Goal: Task Accomplishment & Management: Complete application form

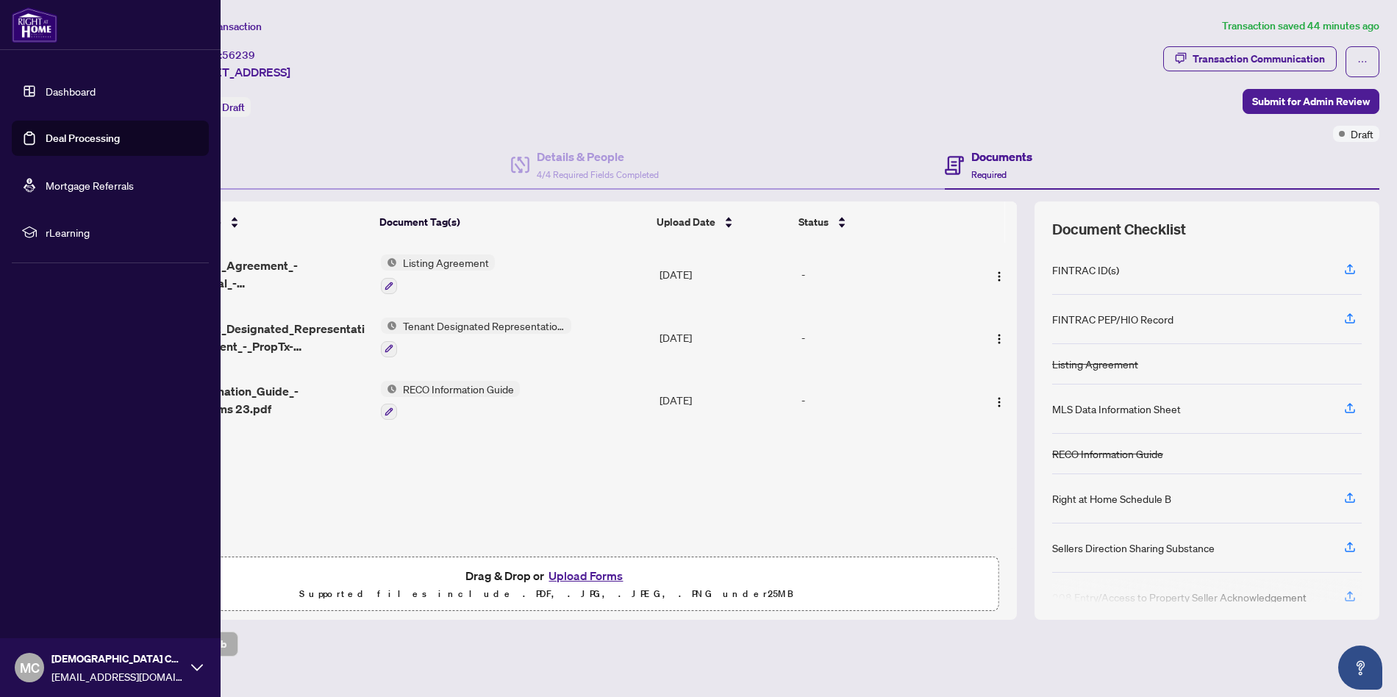
click at [44, 16] on img at bounding box center [35, 24] width 46 height 35
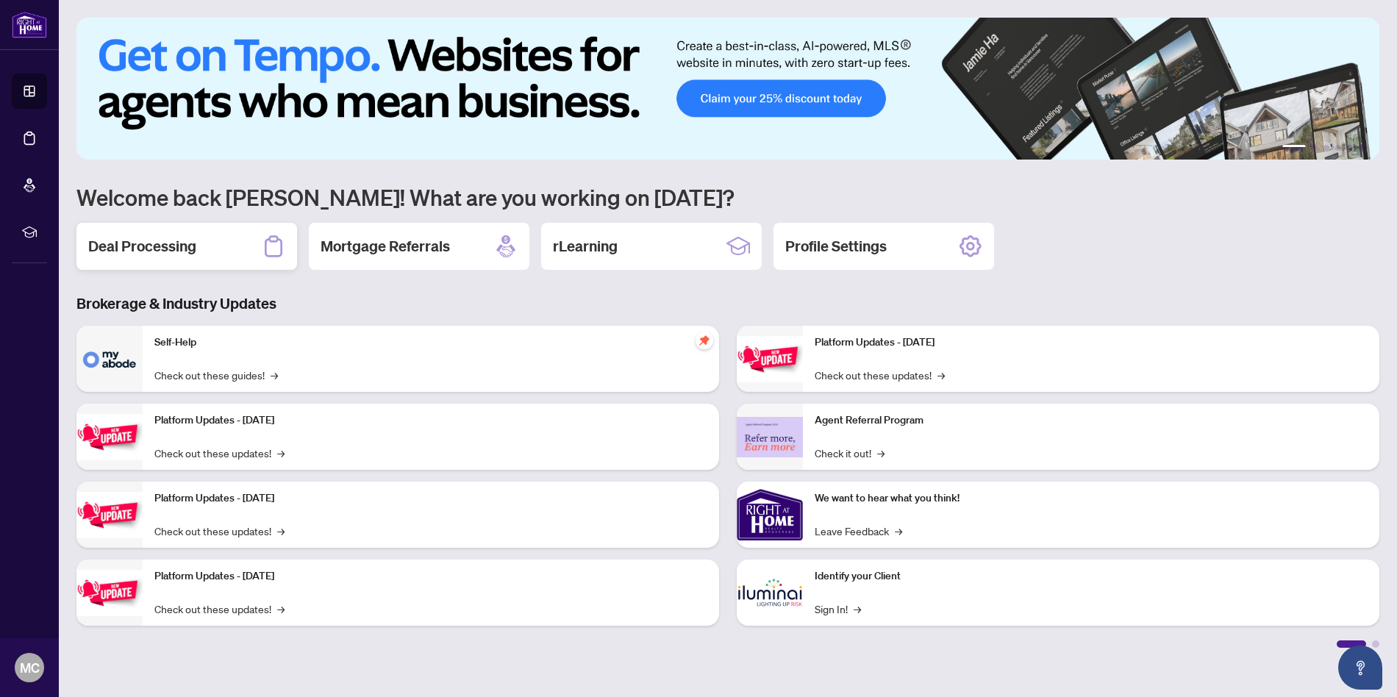
click at [115, 242] on h2 "Deal Processing" at bounding box center [142, 246] width 108 height 21
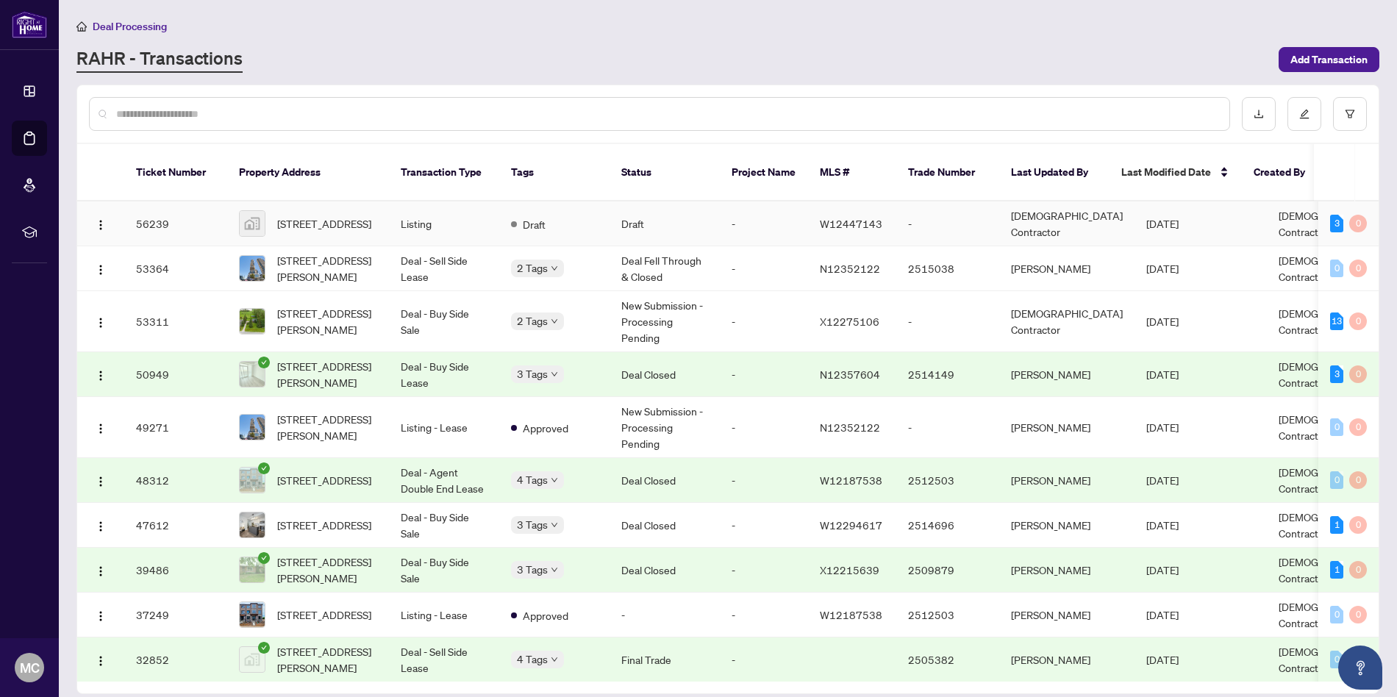
click at [386, 210] on td "36-1400 Aimco Blvd unit 36, Mississauga, ON L4W 1B2, Canada" at bounding box center [308, 223] width 162 height 45
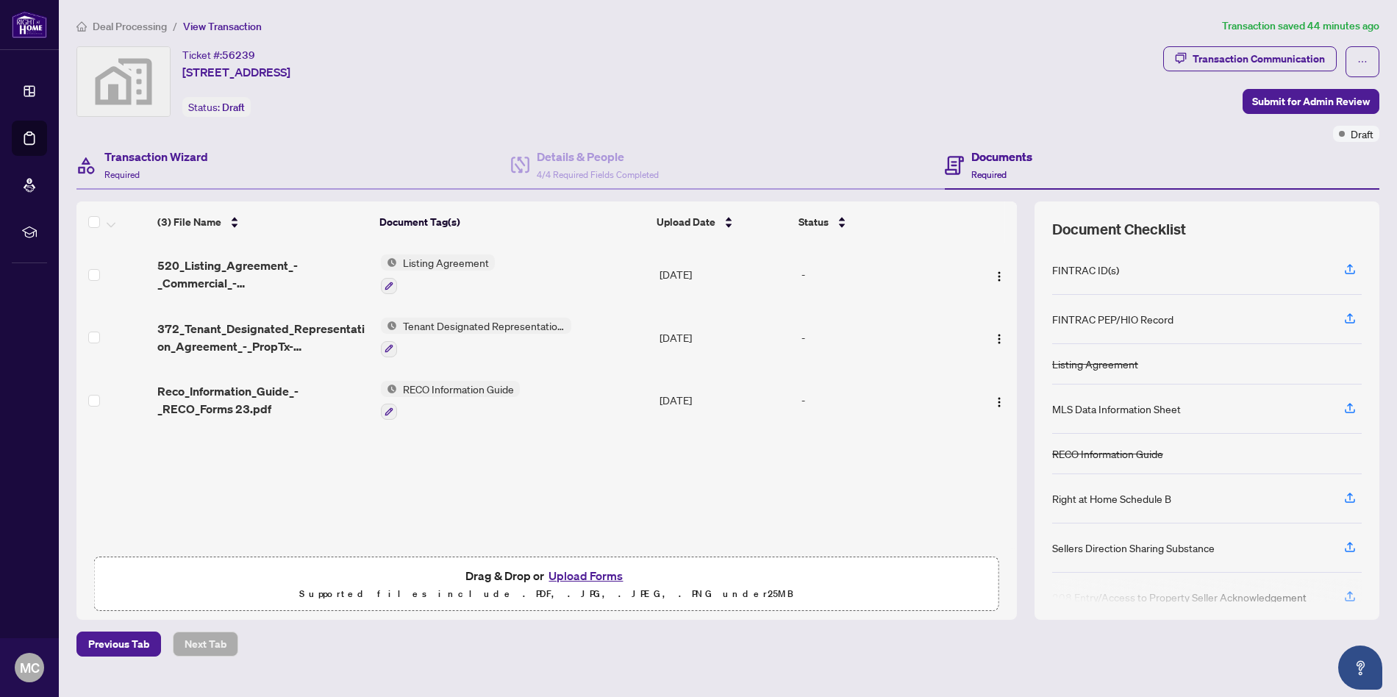
click at [266, 162] on div "Transaction Wizard Required" at bounding box center [293, 166] width 434 height 48
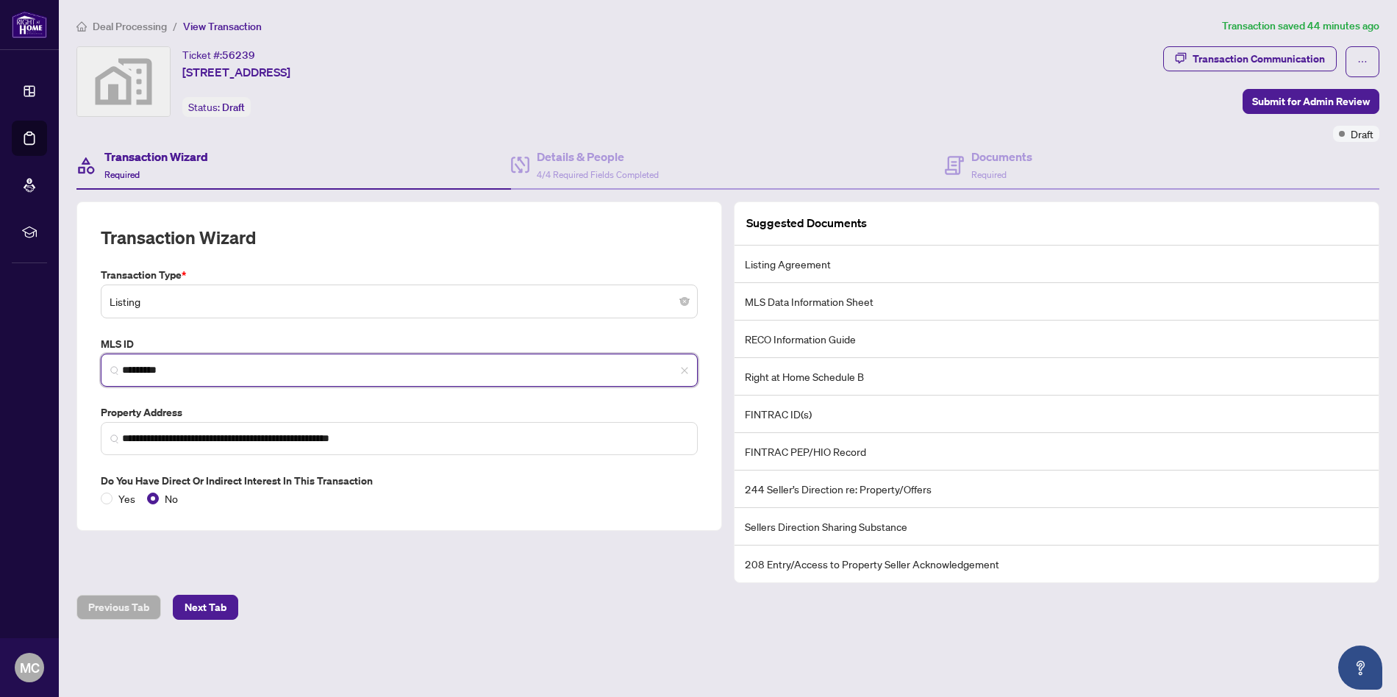
click at [213, 371] on input "*********" at bounding box center [405, 369] width 566 height 15
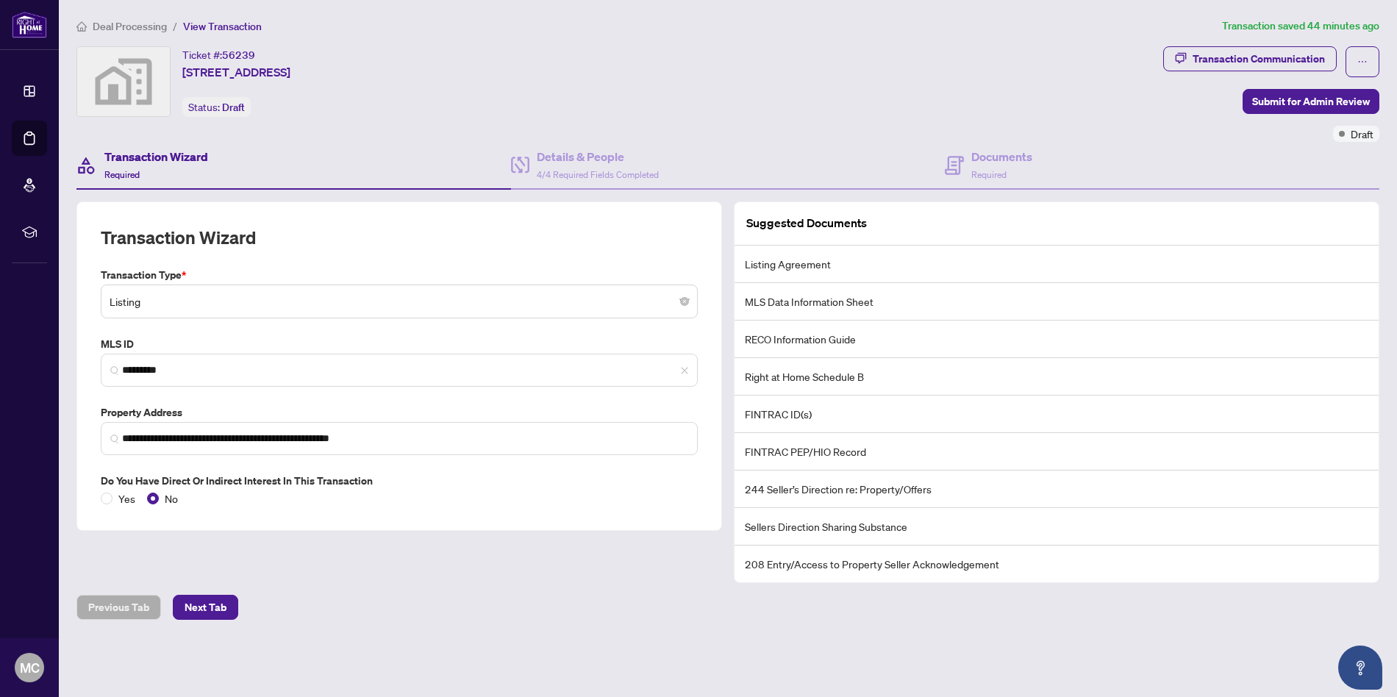
click at [540, 581] on div "**********" at bounding box center [399, 391] width 657 height 381
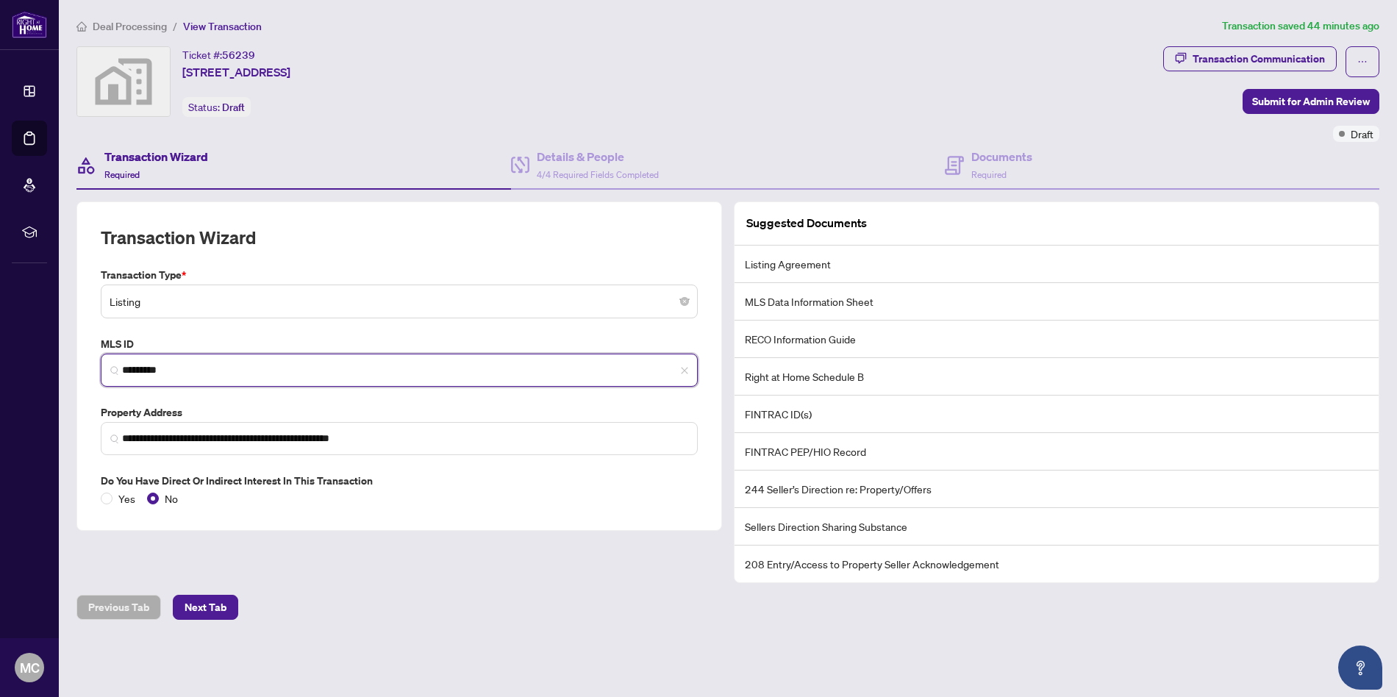
click at [288, 372] on input "*********" at bounding box center [405, 369] width 566 height 15
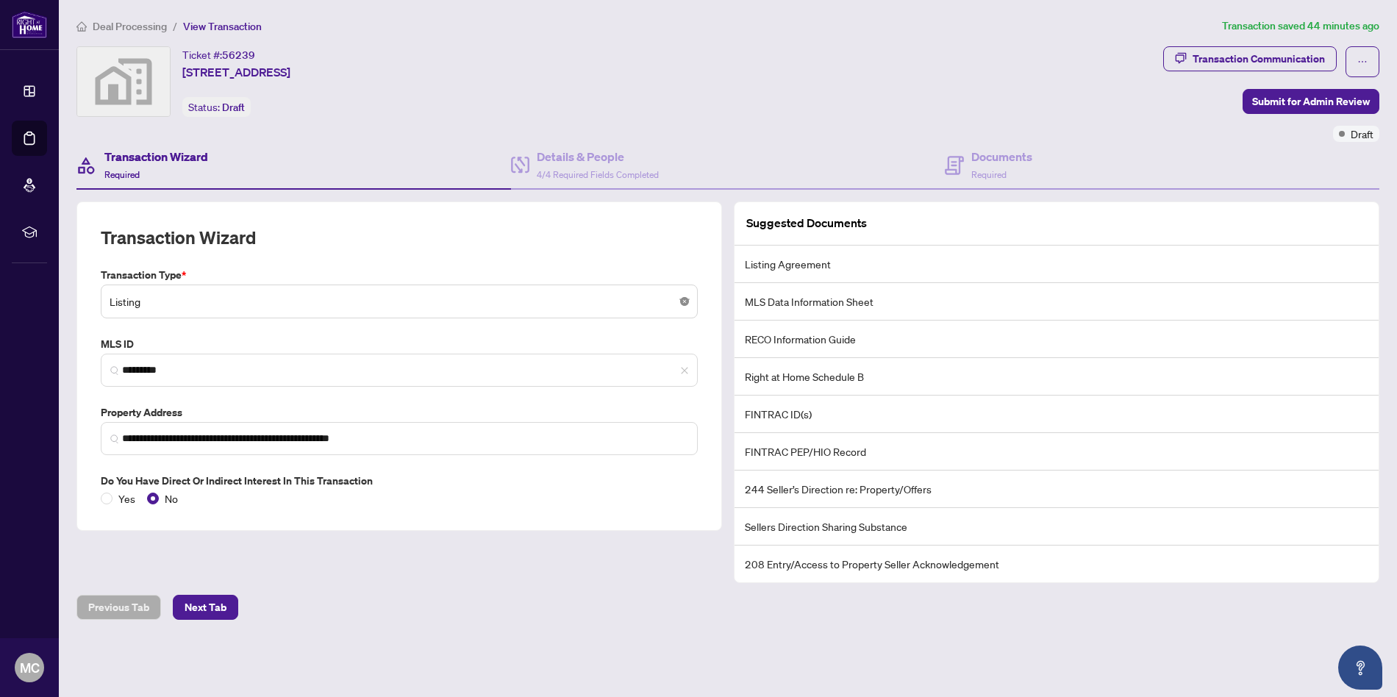
click at [681, 304] on body "**********" at bounding box center [698, 348] width 1397 height 697
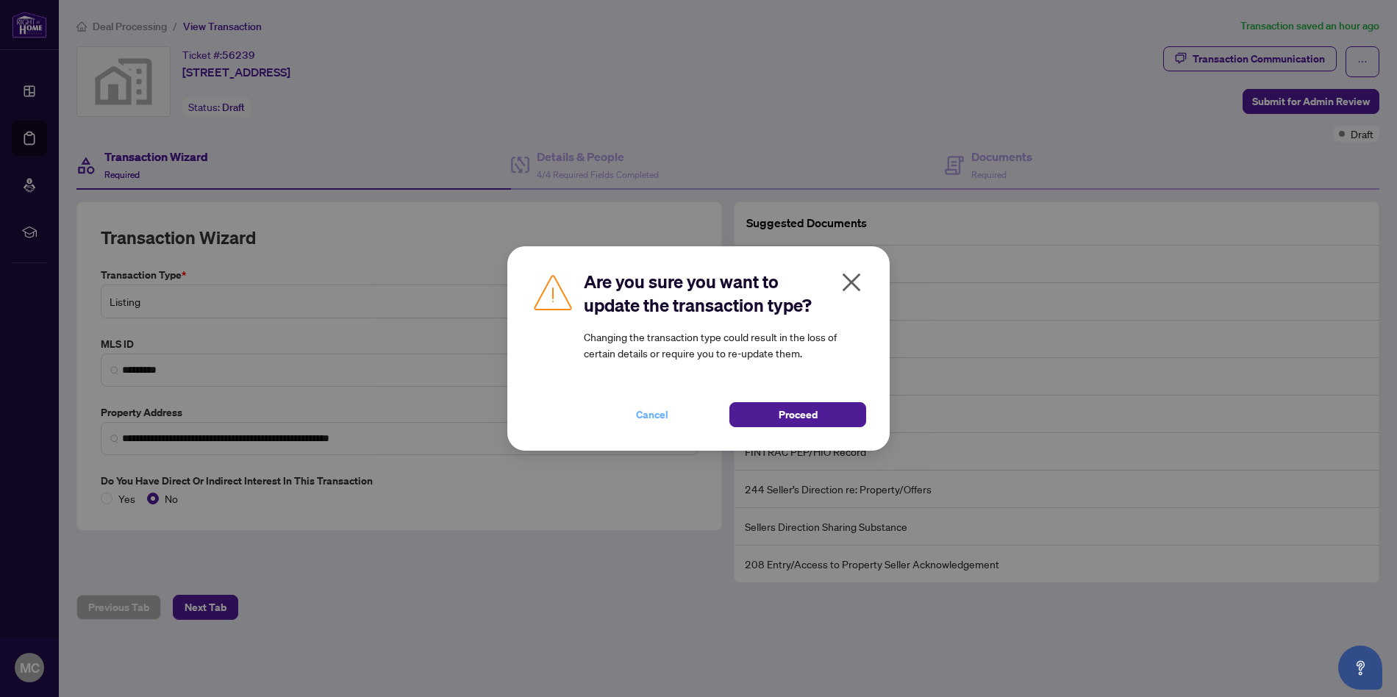
click at [648, 415] on span "Cancel" at bounding box center [652, 415] width 32 height 24
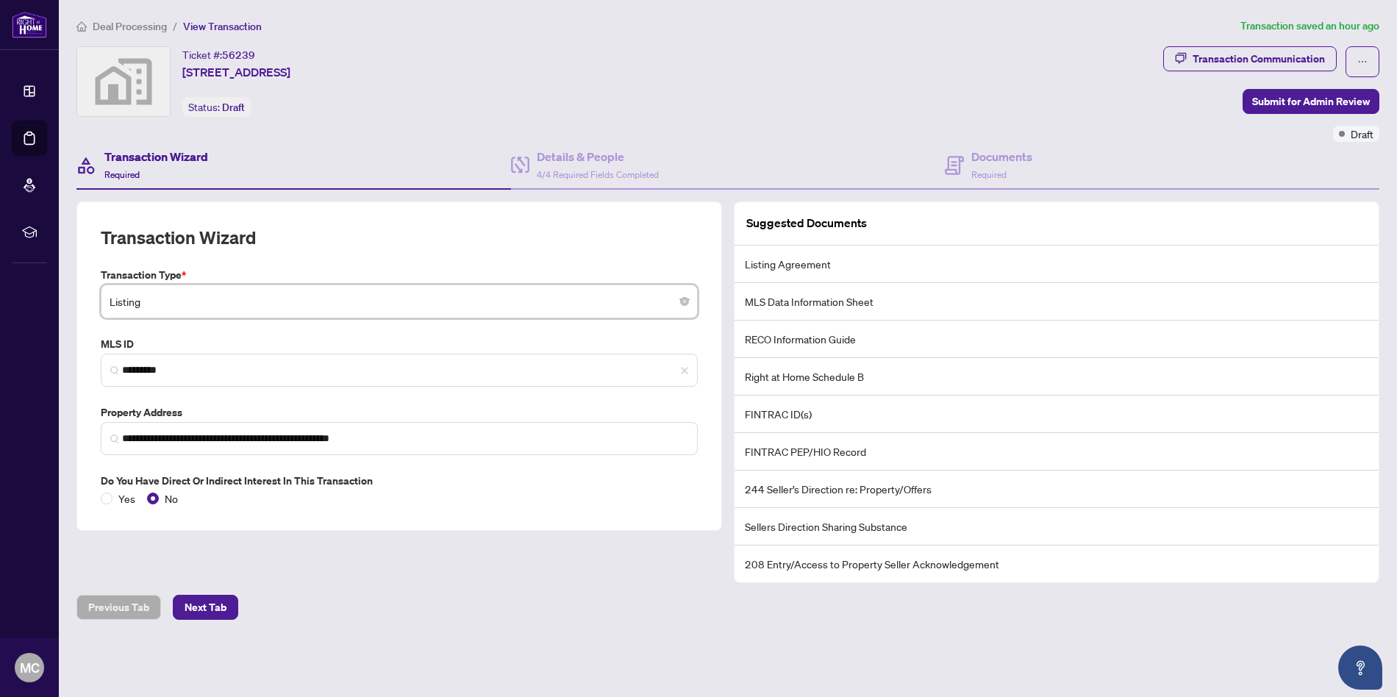
click at [123, 28] on span "Deal Processing" at bounding box center [130, 26] width 74 height 13
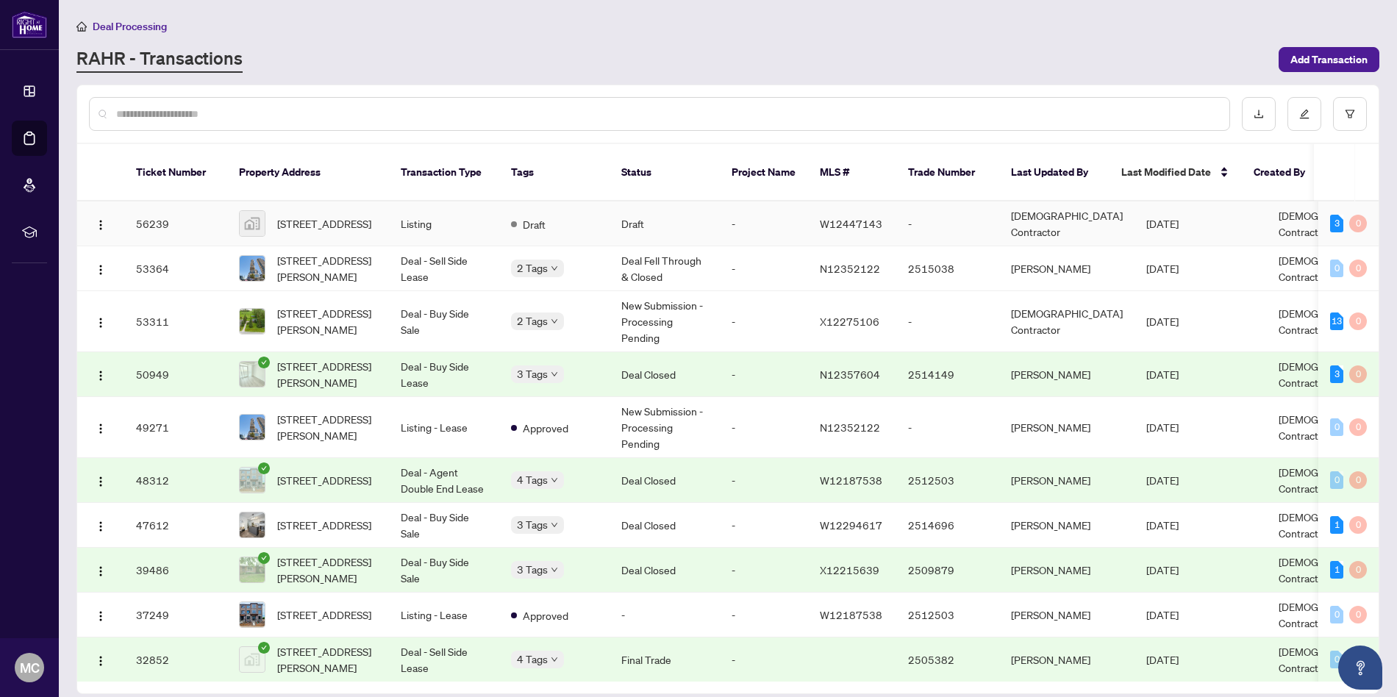
click at [873, 217] on span "W12447143" at bounding box center [851, 223] width 62 height 13
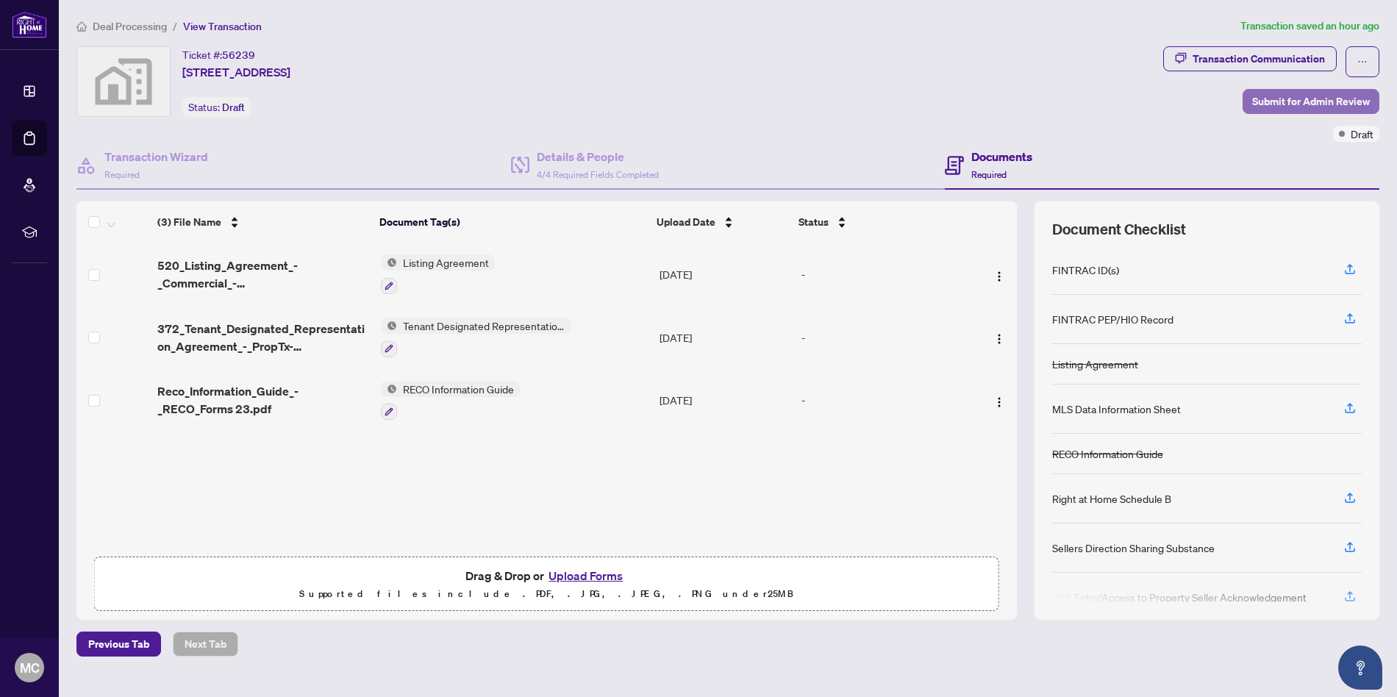
click at [1306, 107] on span "Submit for Admin Review" at bounding box center [1311, 102] width 118 height 24
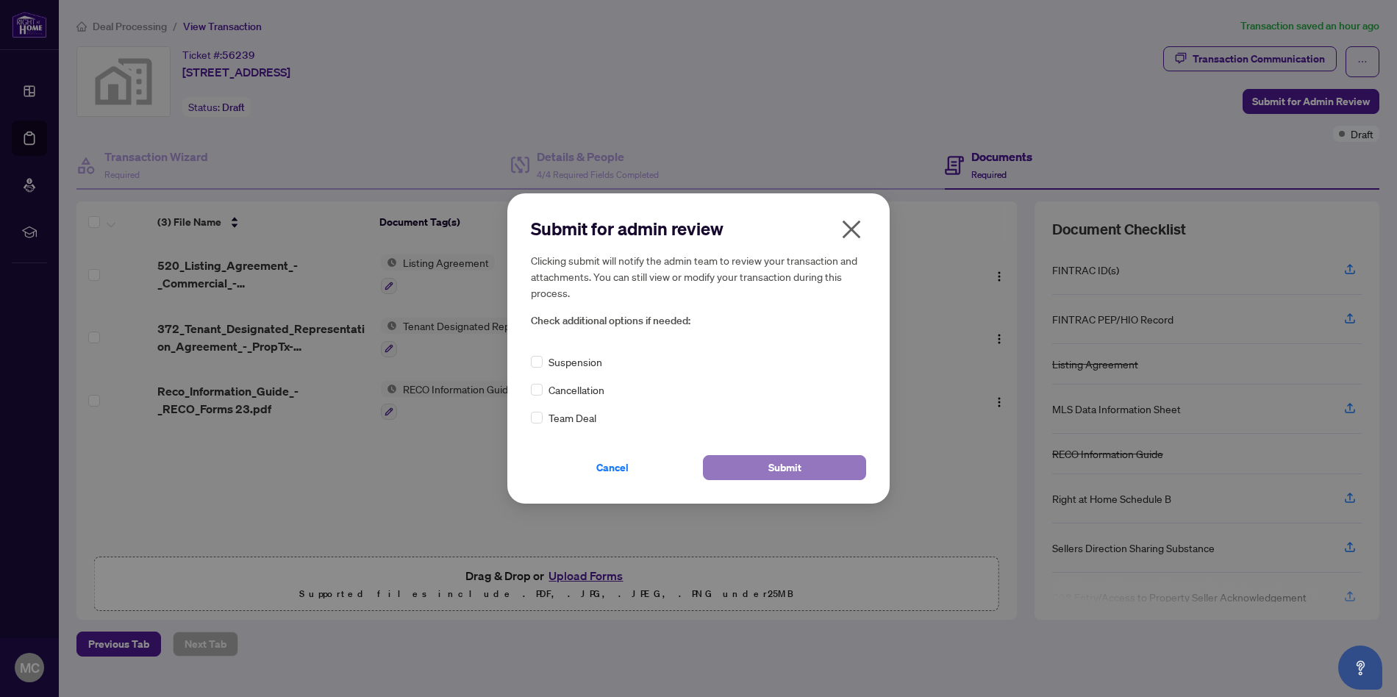
click at [813, 474] on button "Submit" at bounding box center [784, 467] width 163 height 25
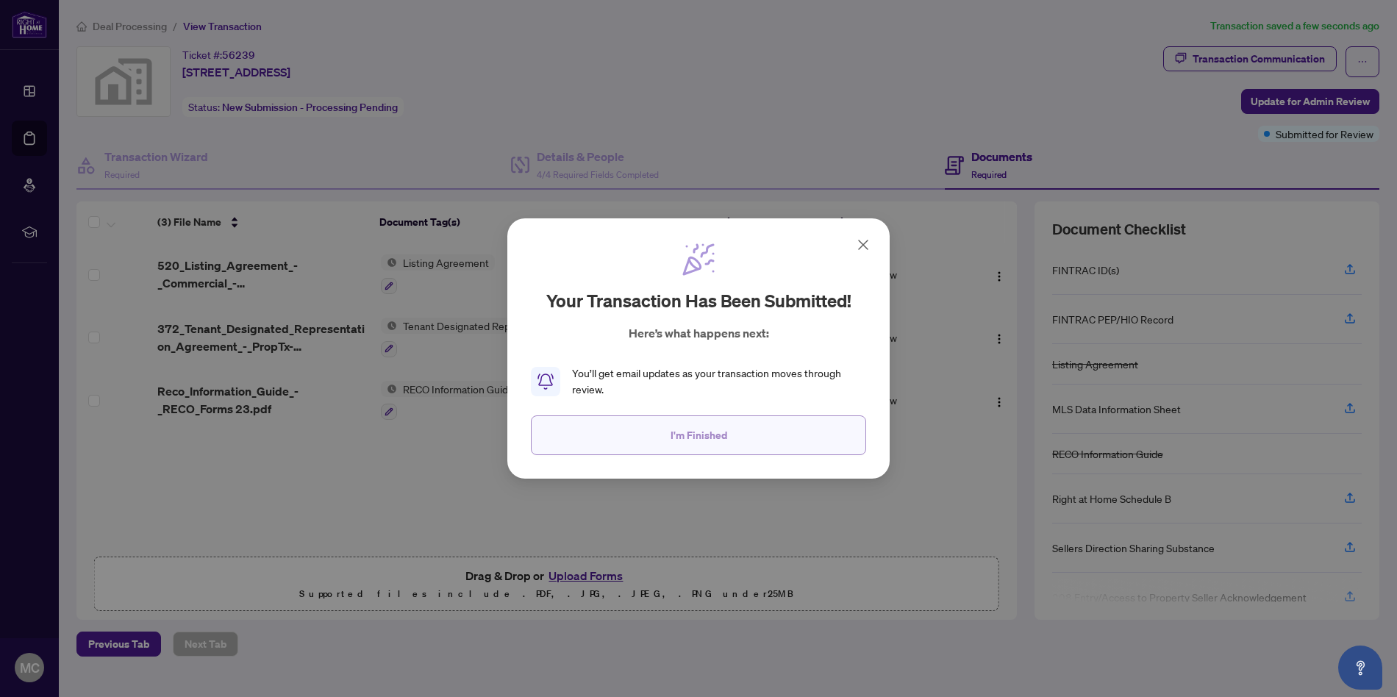
click at [695, 439] on span "I'm Finished" at bounding box center [698, 435] width 57 height 24
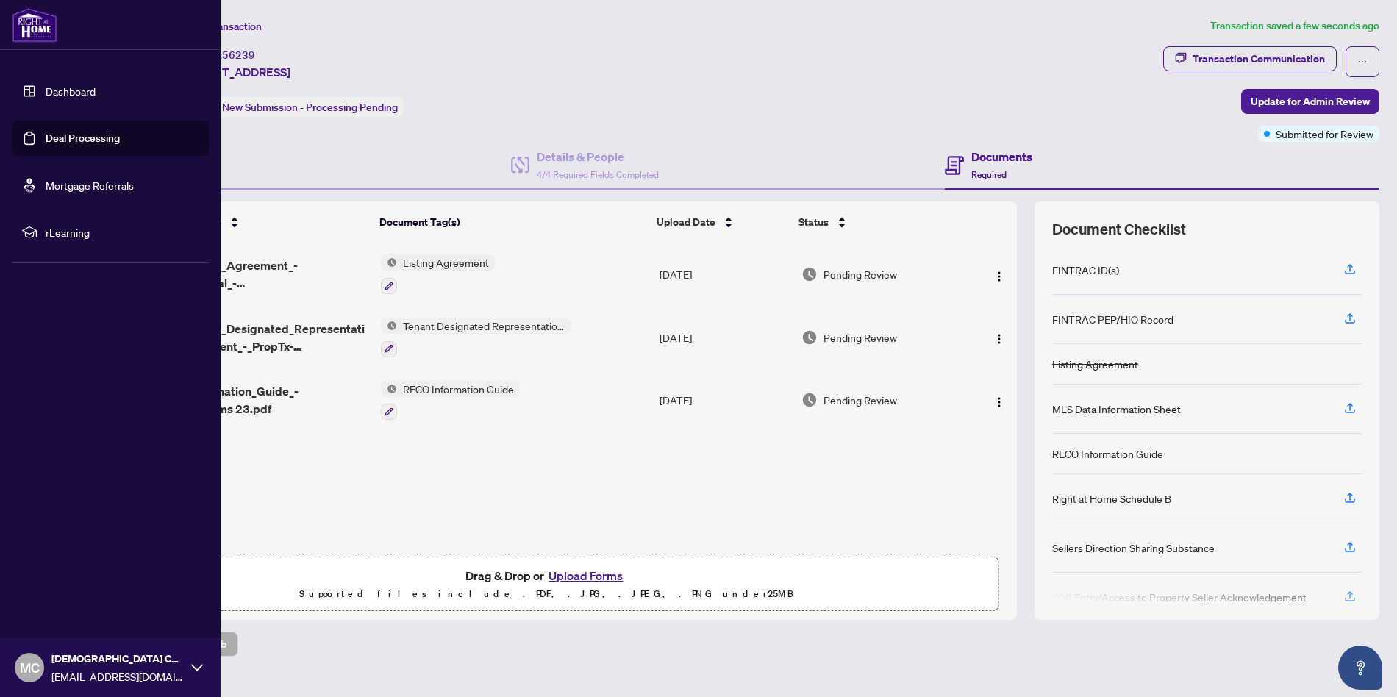
click at [21, 31] on img at bounding box center [35, 24] width 46 height 35
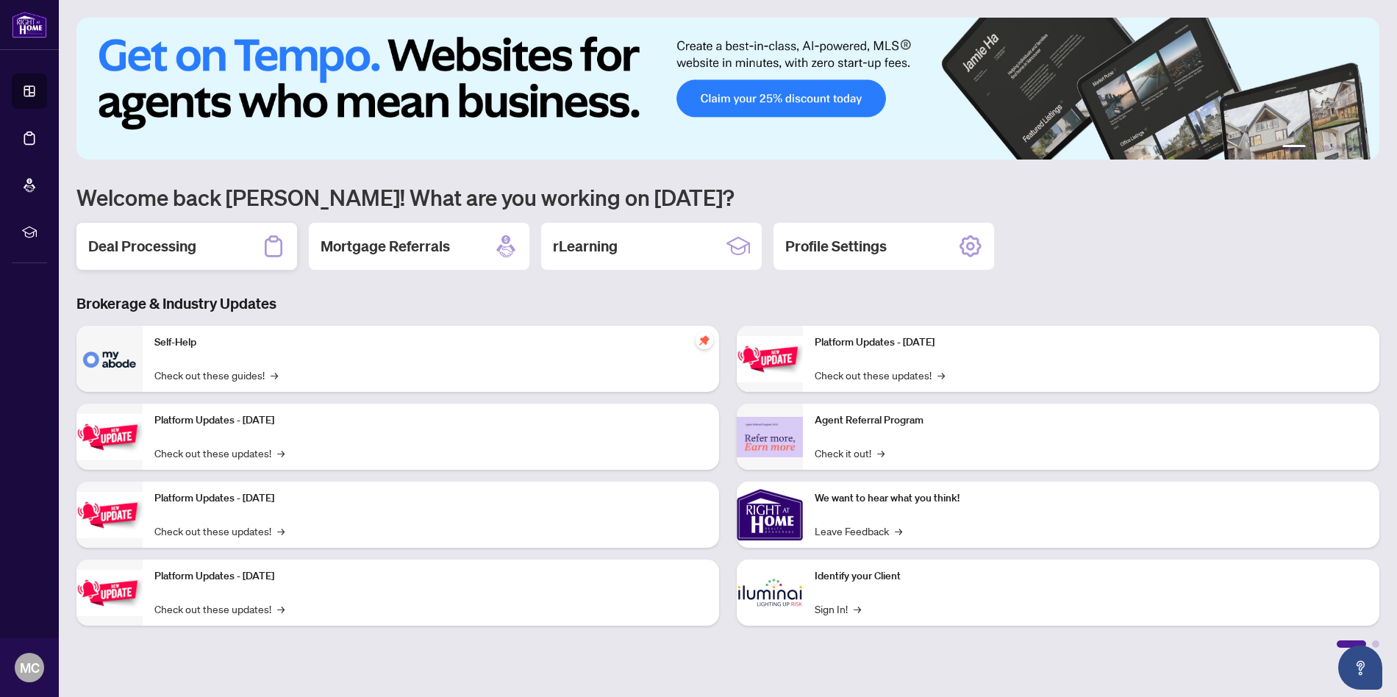
drag, startPoint x: 142, startPoint y: 215, endPoint x: 145, endPoint y: 236, distance: 21.5
click at [144, 230] on div "1 2 3 4 5 6 Welcome back Mohammed! What are you working on today? Deal Processi…" at bounding box center [727, 333] width 1303 height 630
click at [145, 236] on h2 "Deal Processing" at bounding box center [142, 246] width 108 height 21
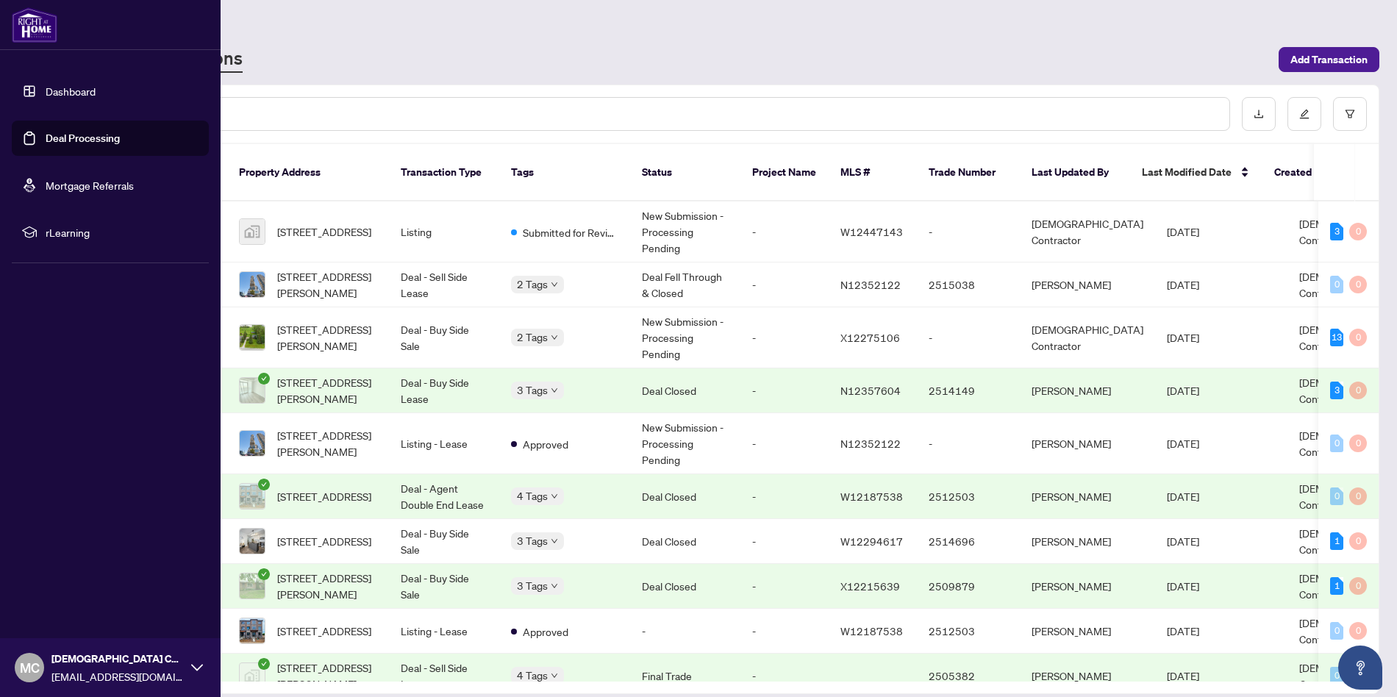
click at [33, 33] on img at bounding box center [35, 24] width 46 height 35
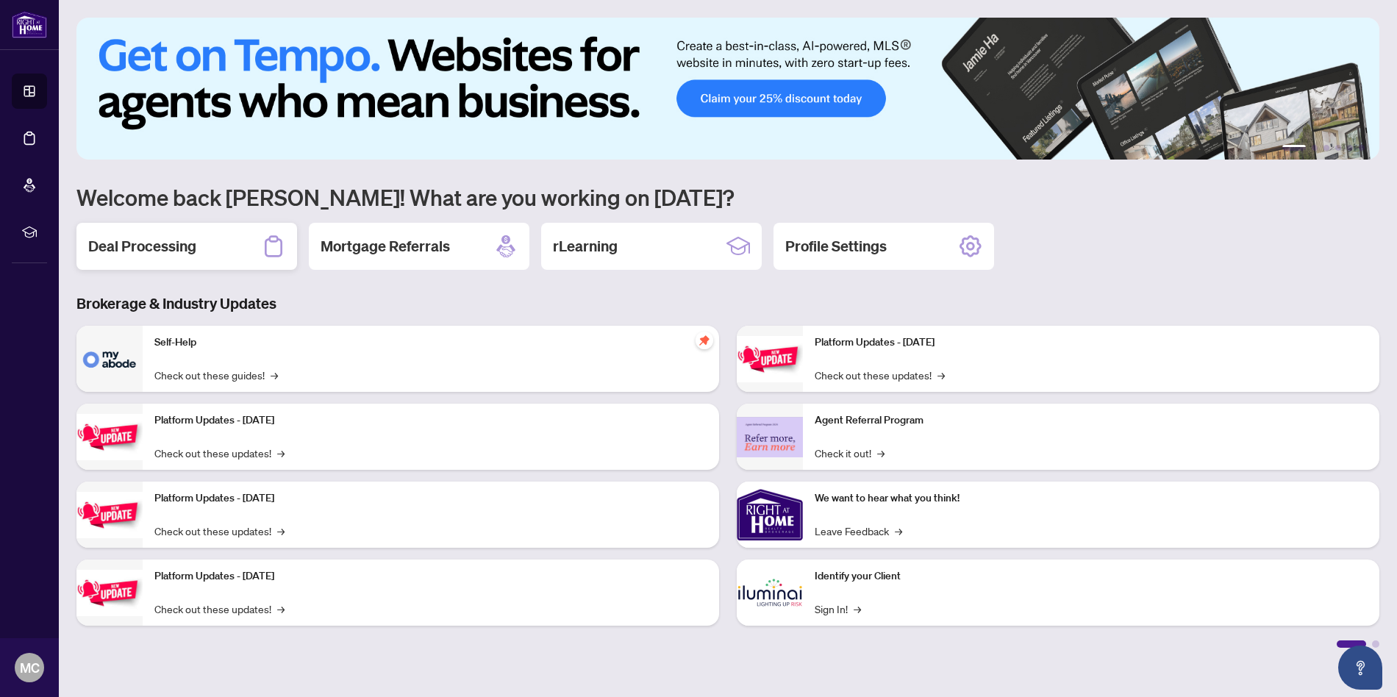
click at [148, 263] on div "Deal Processing" at bounding box center [186, 246] width 221 height 47
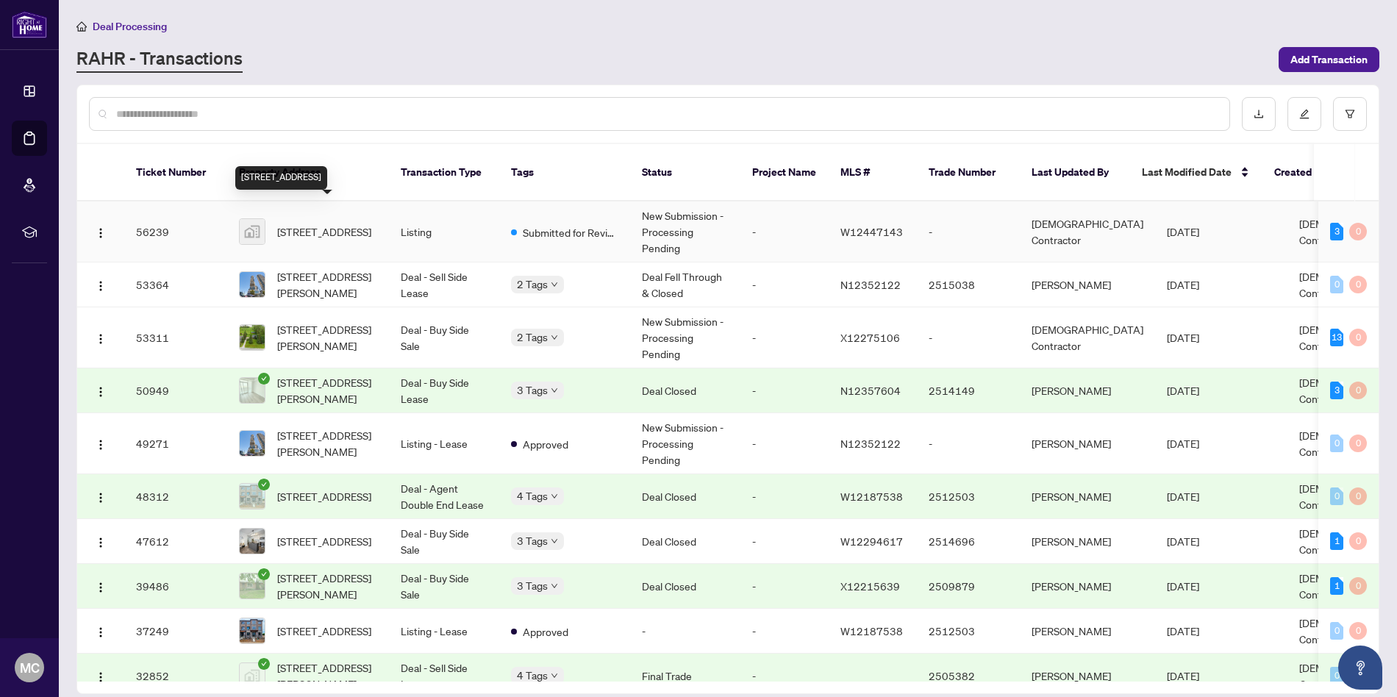
click at [329, 223] on span "[STREET_ADDRESS]" at bounding box center [324, 231] width 94 height 16
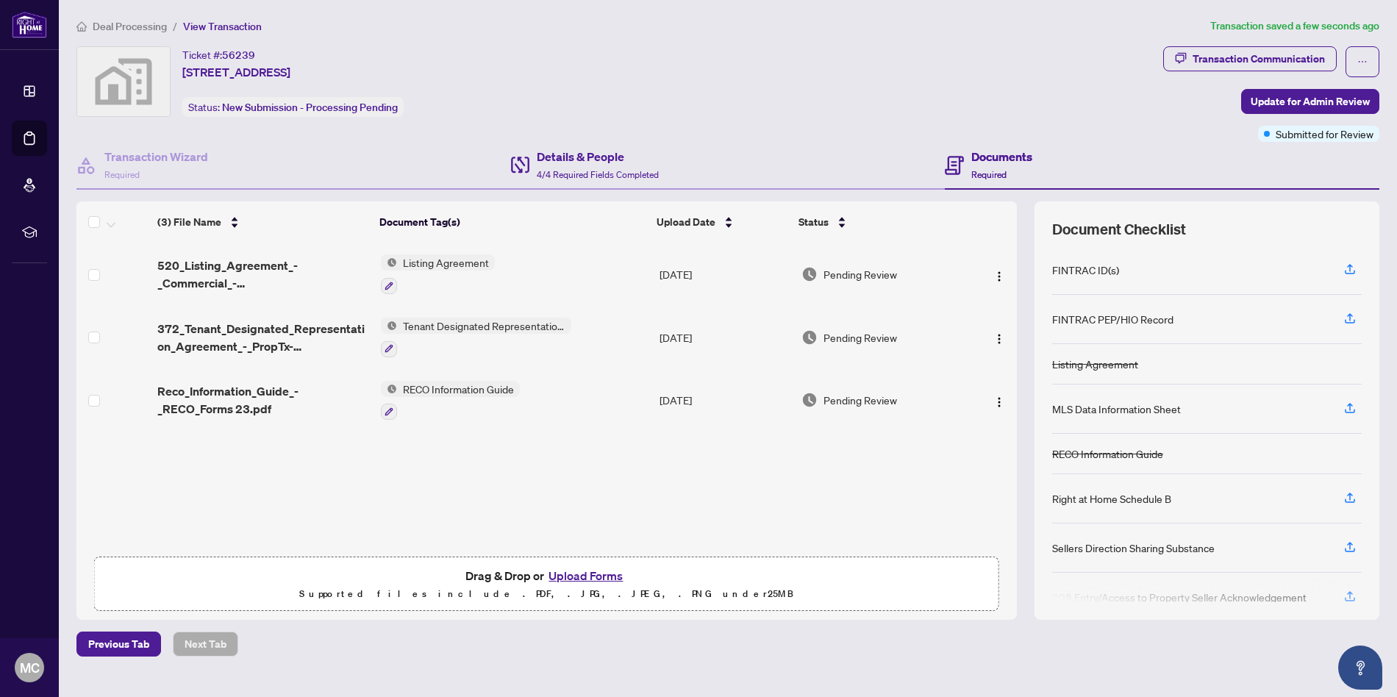
click at [639, 184] on div "Details & People 4/4 Required Fields Completed" at bounding box center [728, 166] width 434 height 48
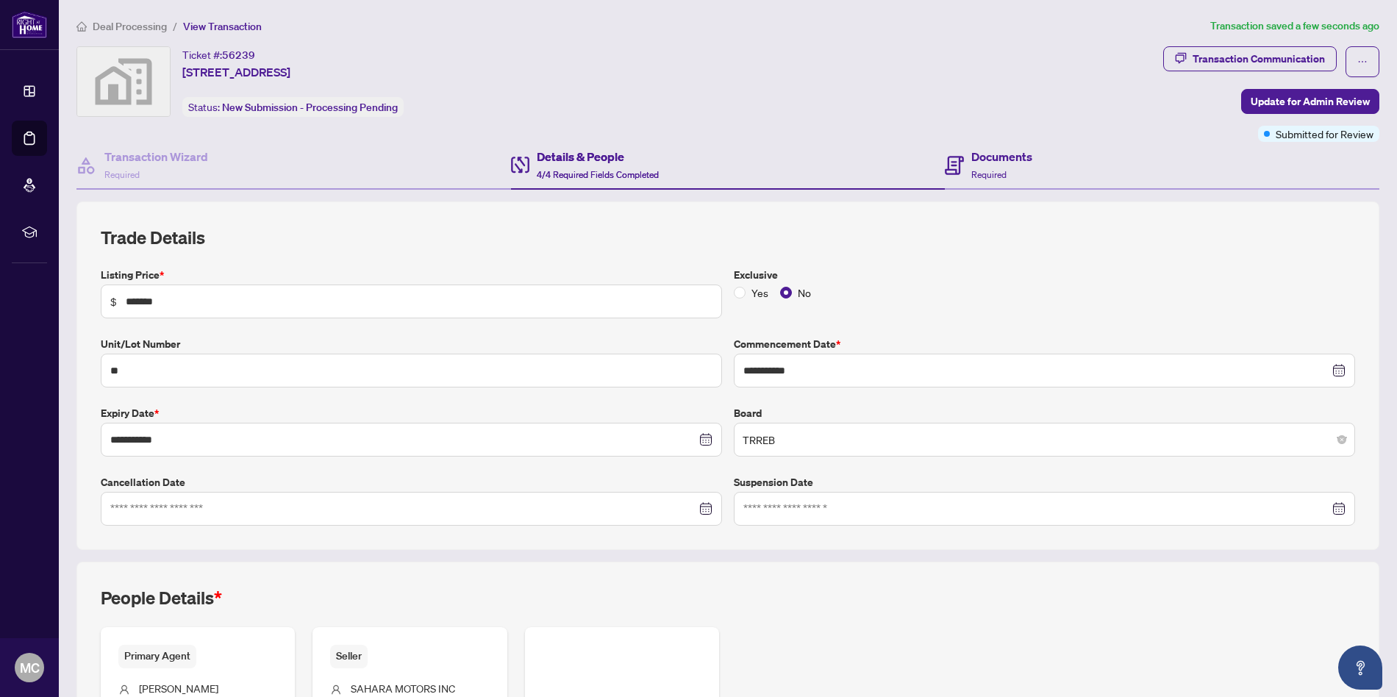
click at [1052, 174] on div "Documents Required" at bounding box center [1162, 166] width 434 height 48
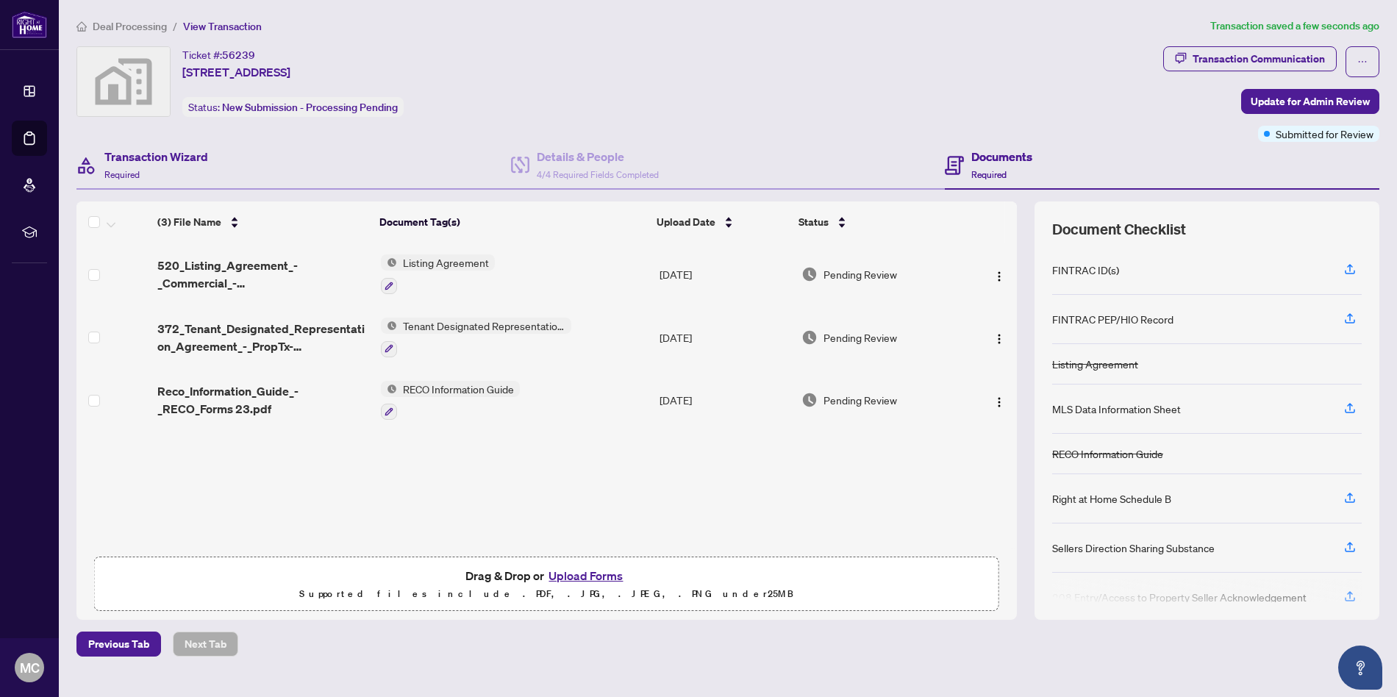
click at [242, 168] on div "Transaction Wizard Required" at bounding box center [293, 166] width 434 height 48
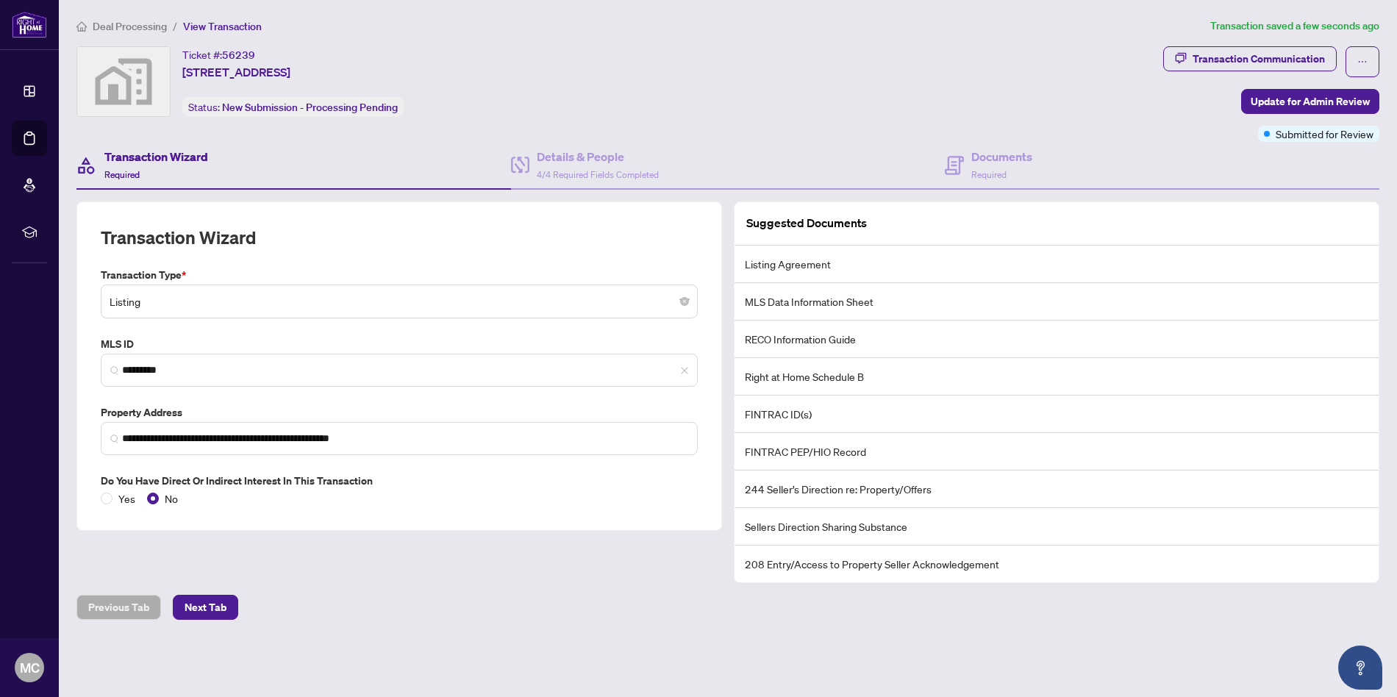
click at [139, 31] on span "Deal Processing" at bounding box center [130, 26] width 74 height 13
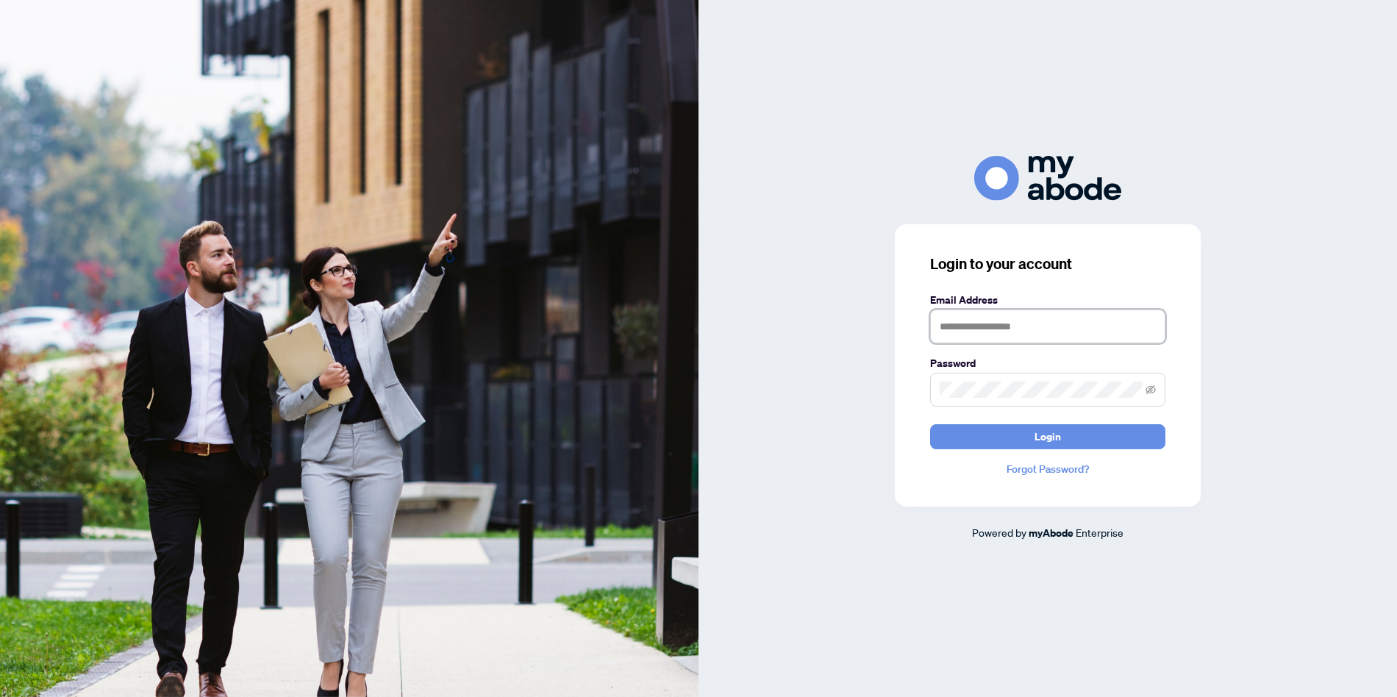
click at [1020, 325] on input "text" at bounding box center [1047, 326] width 235 height 34
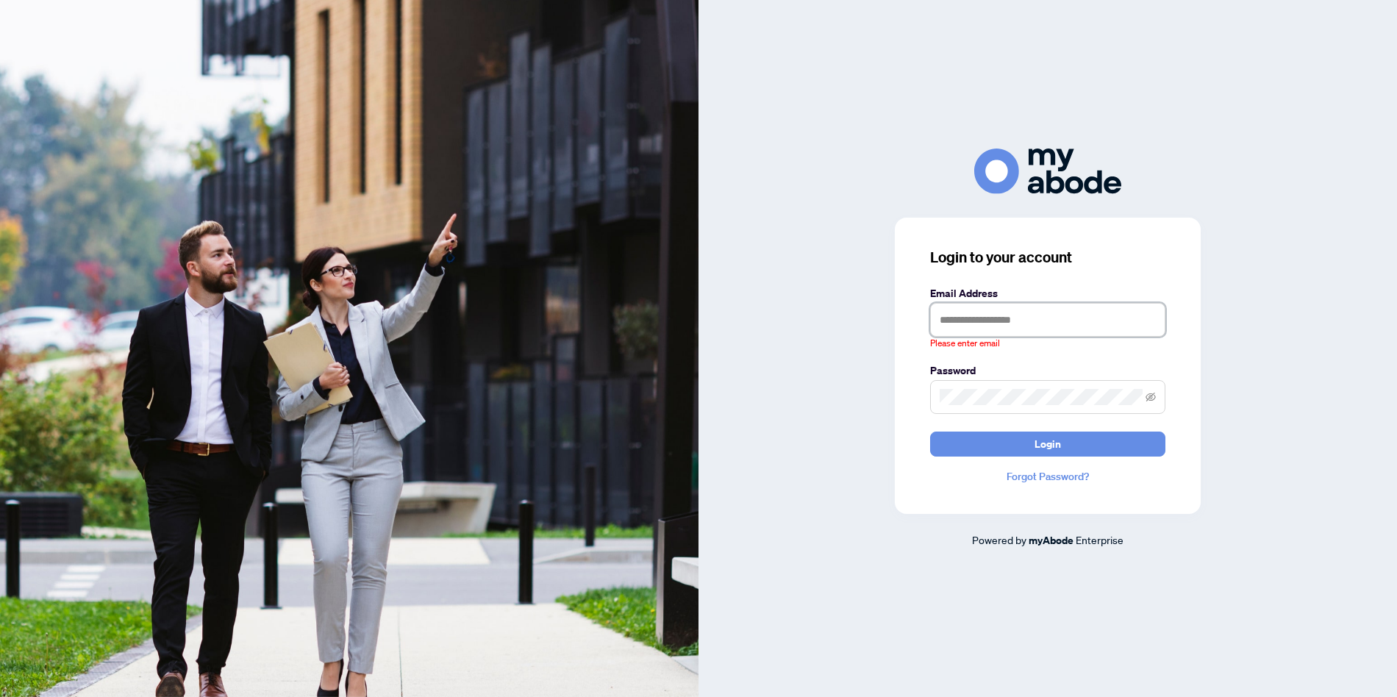
type input "**********"
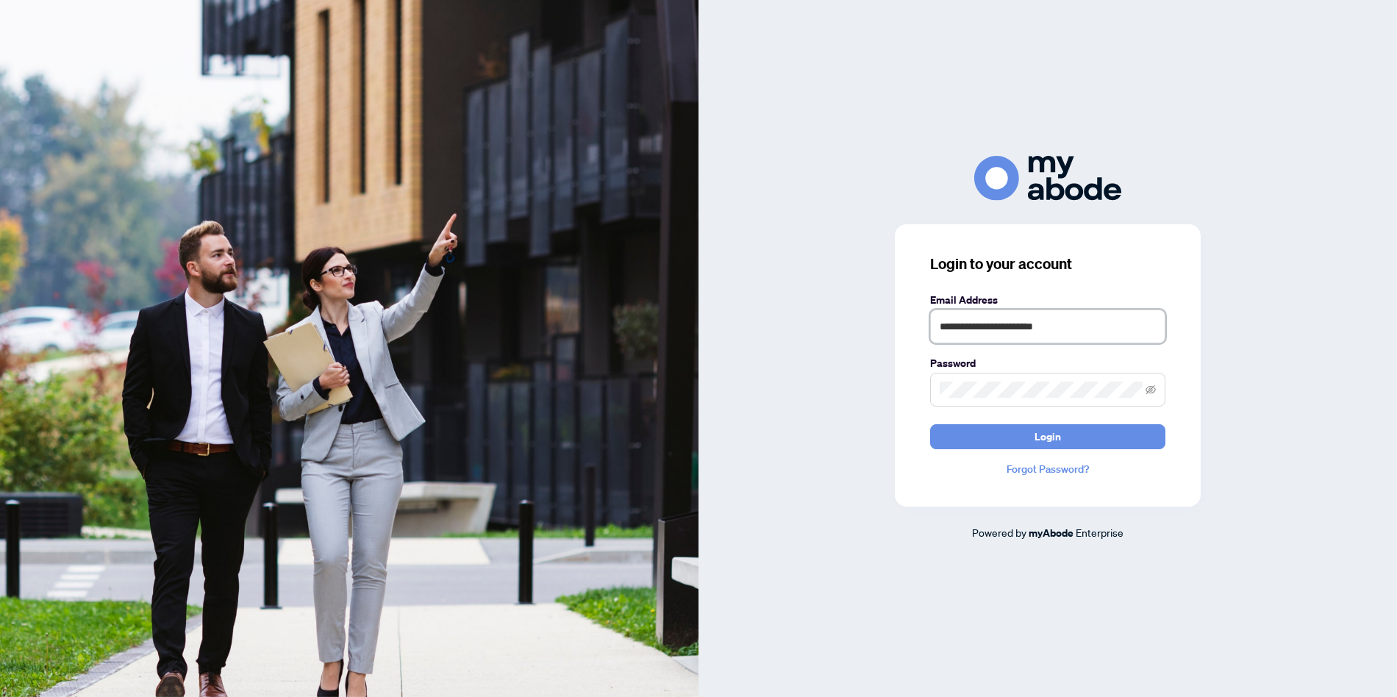
click at [930, 424] on button "Login" at bounding box center [1047, 436] width 235 height 25
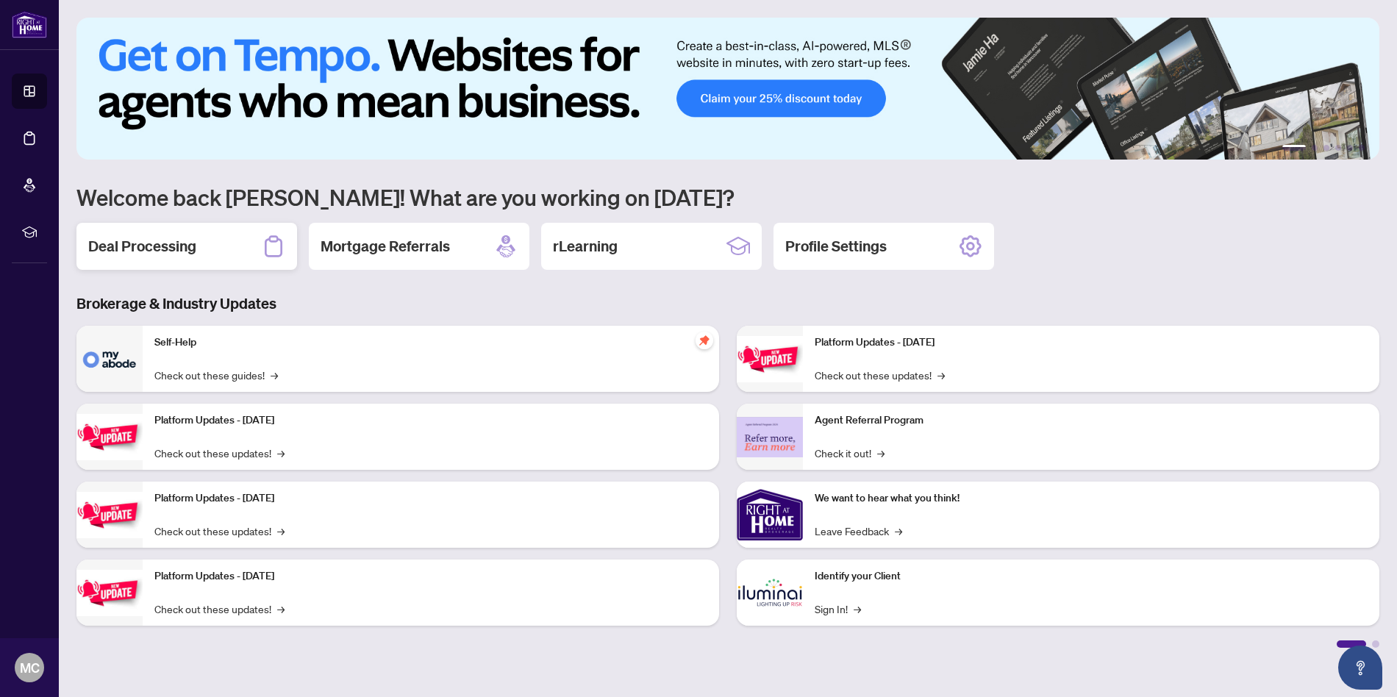
click at [171, 262] on div "Deal Processing" at bounding box center [186, 246] width 221 height 47
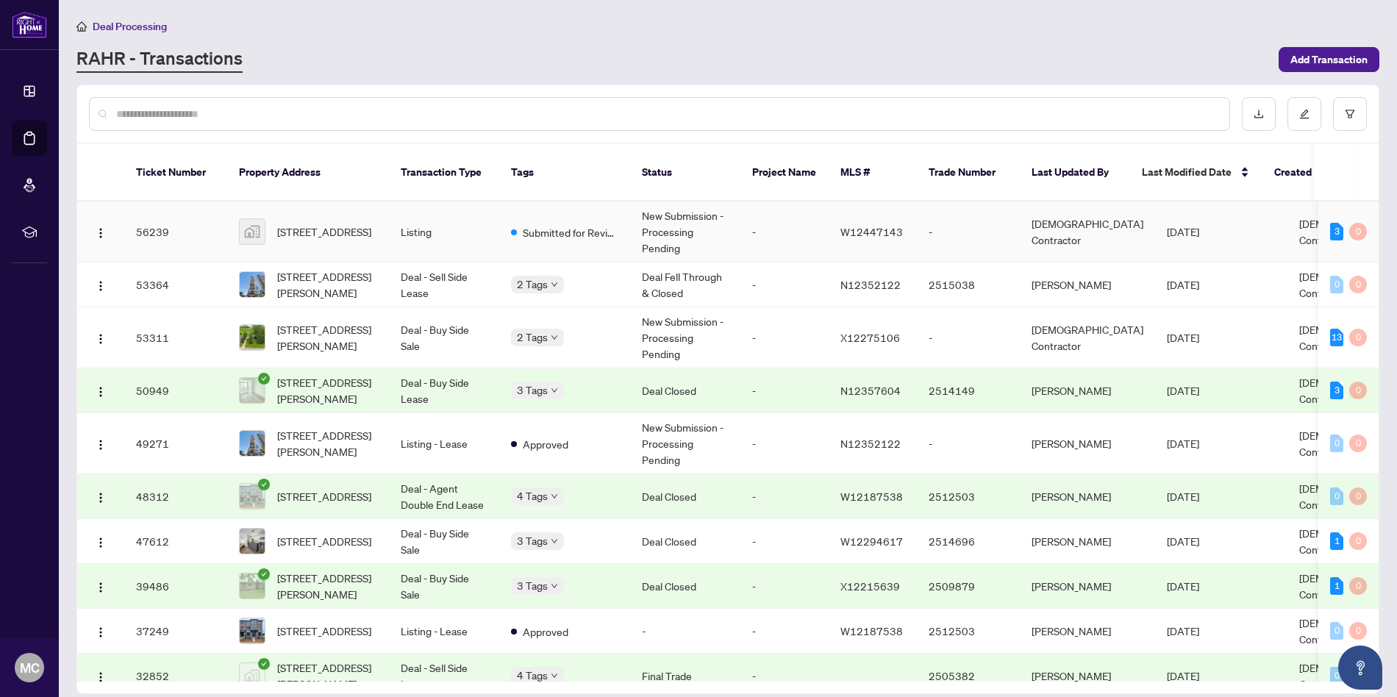
click at [389, 218] on td "Listing" at bounding box center [444, 231] width 110 height 61
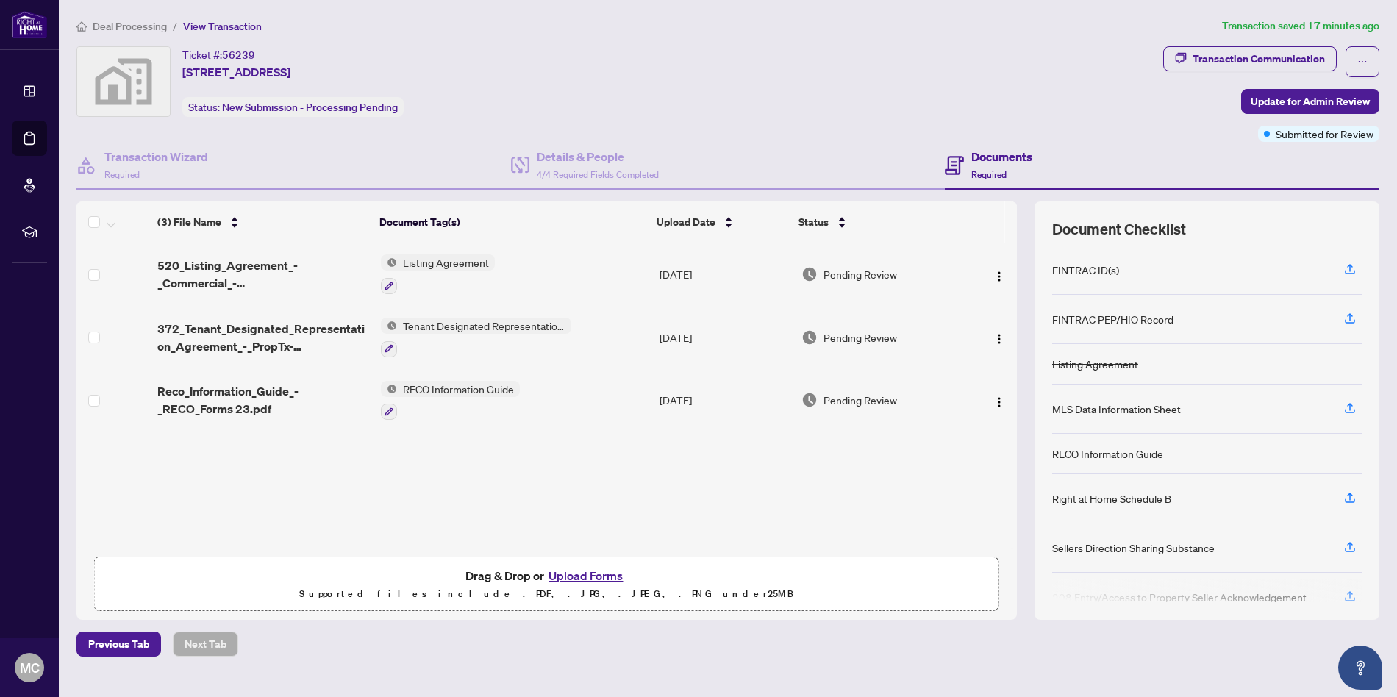
click at [583, 570] on button "Upload Forms" at bounding box center [585, 575] width 83 height 19
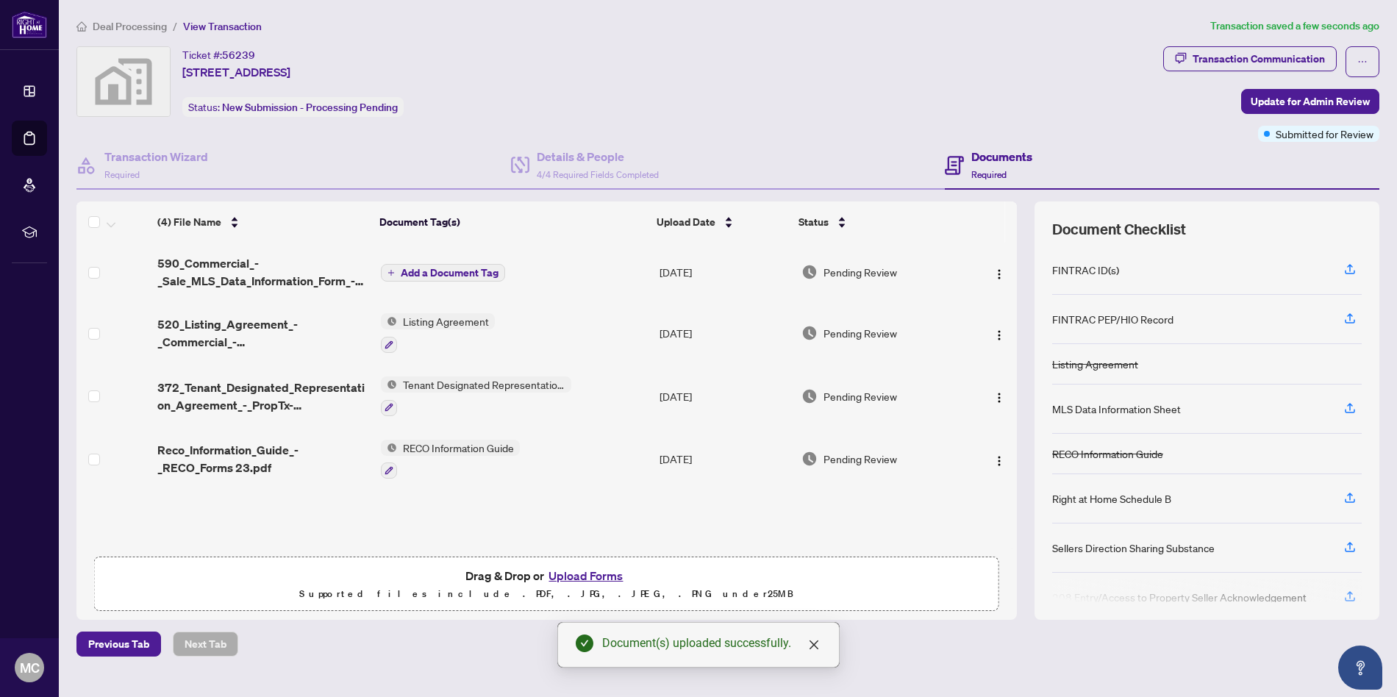
click at [469, 272] on span "Add a Document Tag" at bounding box center [450, 273] width 98 height 10
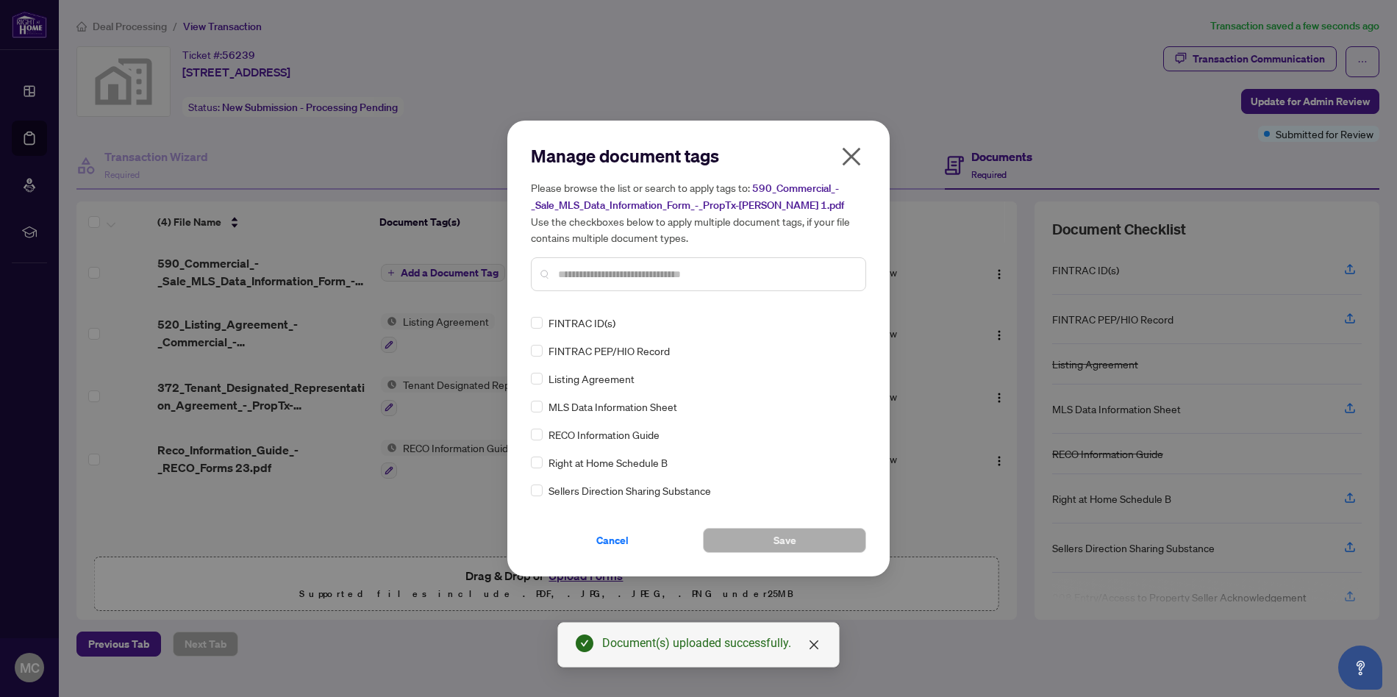
click at [542, 409] on div "MLS Data Information Sheet" at bounding box center [694, 406] width 326 height 16
click at [811, 548] on button "Save" at bounding box center [784, 540] width 163 height 25
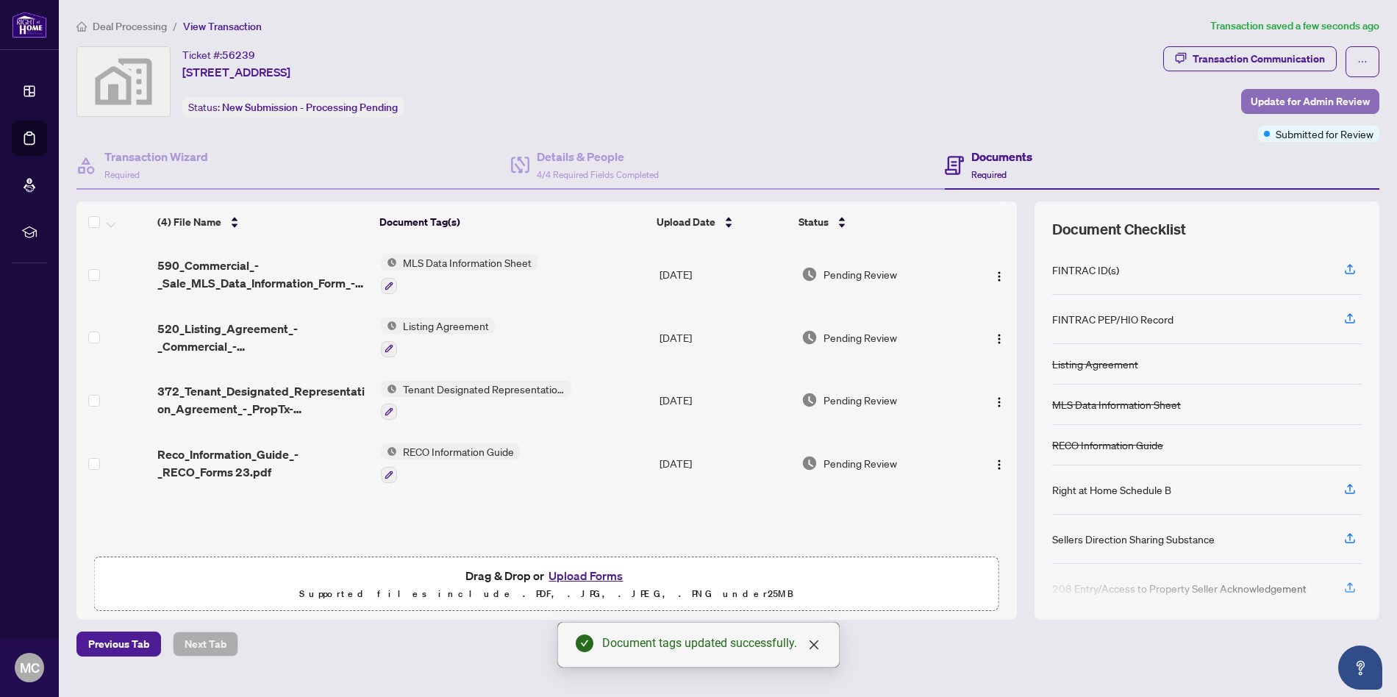
click at [1281, 100] on span "Update for Admin Review" at bounding box center [1309, 102] width 119 height 24
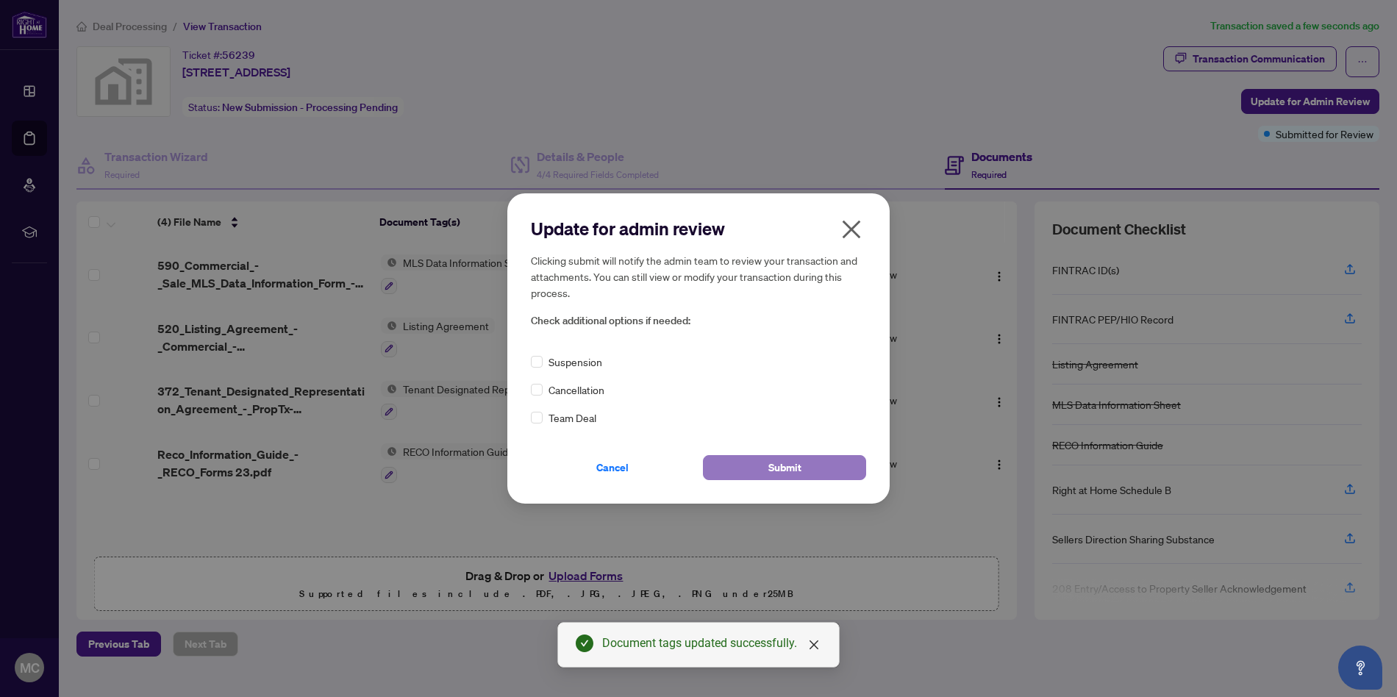
click at [803, 470] on button "Submit" at bounding box center [784, 467] width 163 height 25
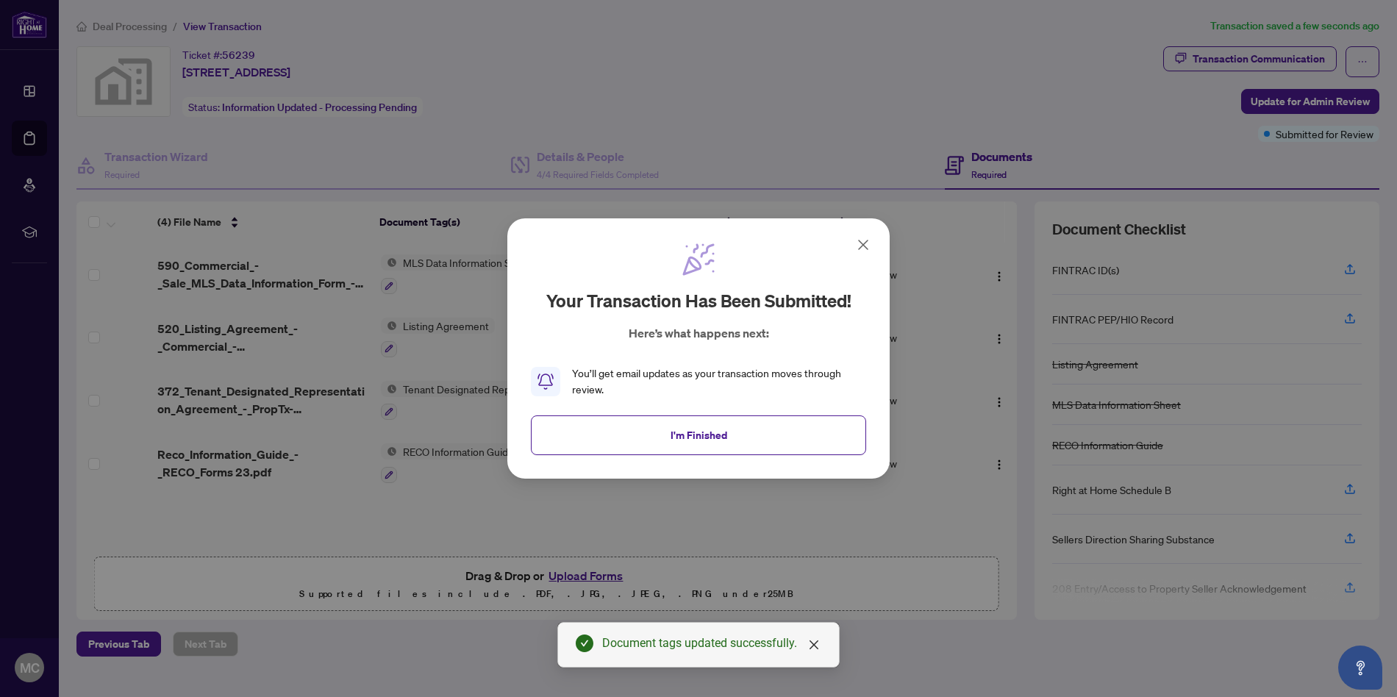
drag, startPoint x: 710, startPoint y: 444, endPoint x: 676, endPoint y: 437, distance: 34.6
click at [707, 443] on span "I'm Finished" at bounding box center [698, 435] width 57 height 24
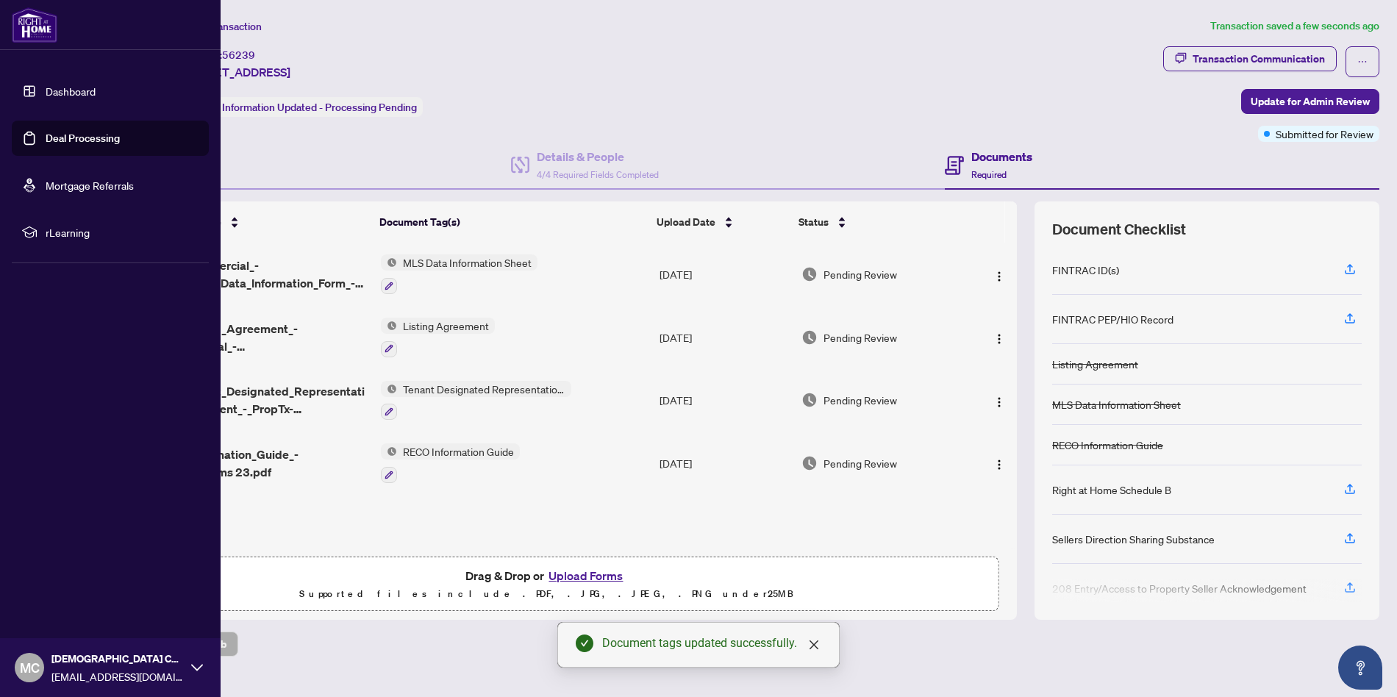
click at [42, 32] on img at bounding box center [35, 24] width 46 height 35
